Goal: Task Accomplishment & Management: Complete application form

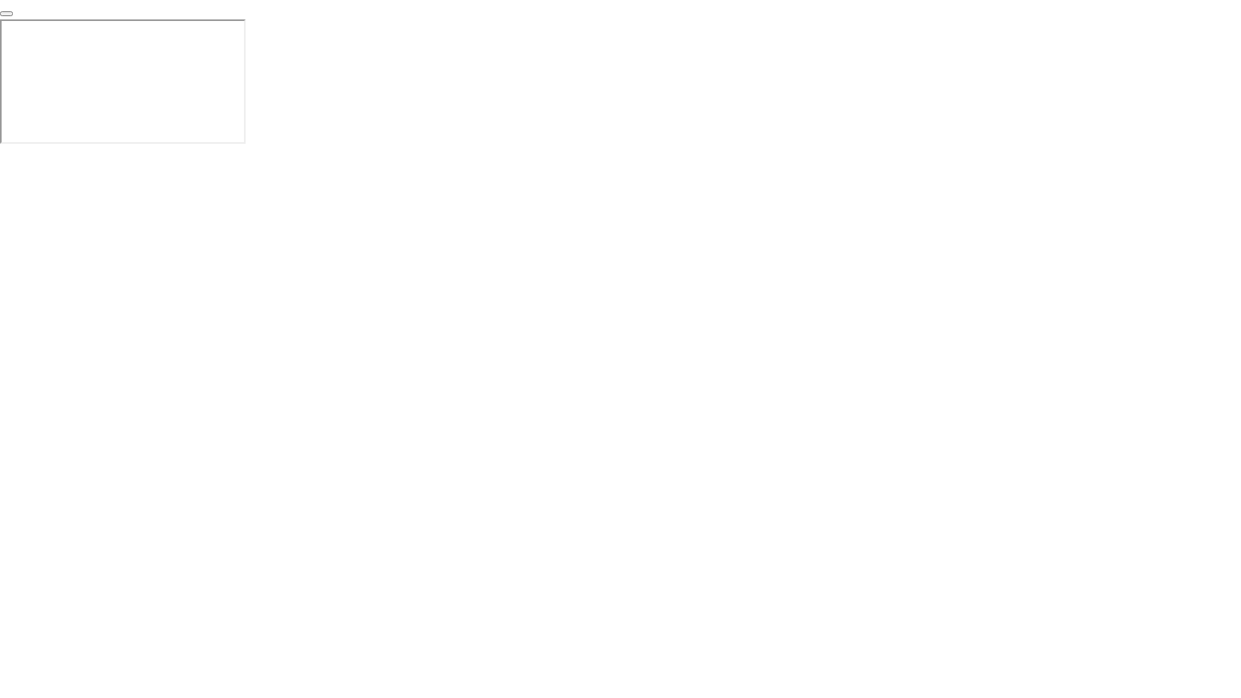
click div "End Proctoring Session"
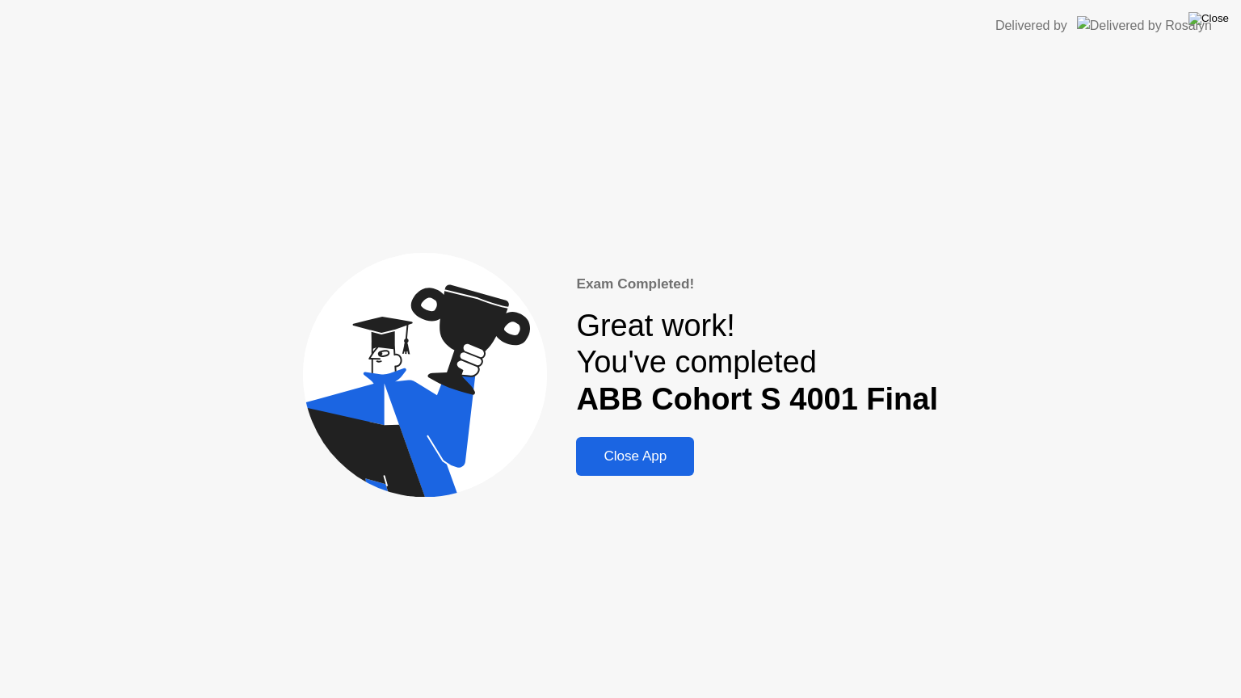
click at [1217, 16] on img at bounding box center [1209, 18] width 40 height 13
